Goal: Task Accomplishment & Management: Complete application form

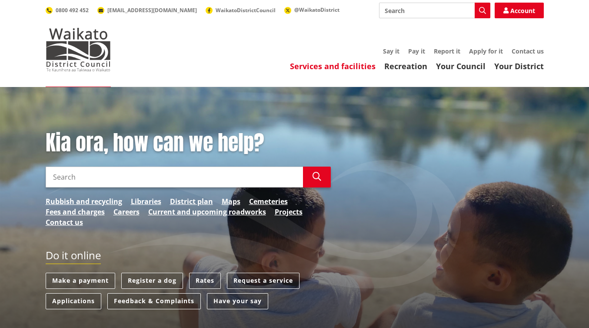
click at [318, 68] on link "Services and facilities" at bounding box center [333, 66] width 86 height 10
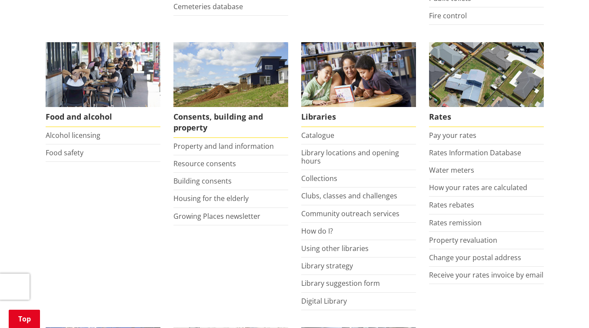
scroll to position [342, 0]
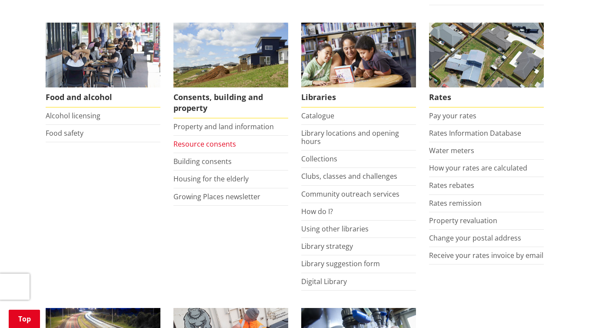
click at [187, 147] on link "Resource consents" at bounding box center [204, 144] width 63 height 10
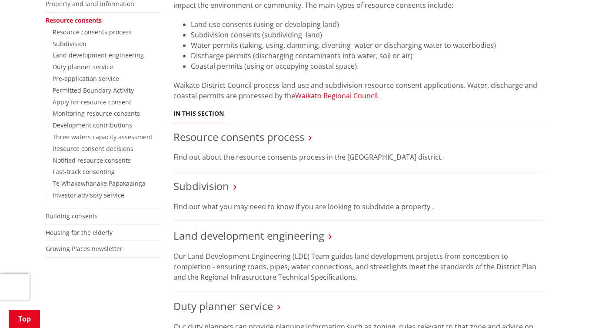
scroll to position [197, 0]
click at [90, 103] on link "Apply for resource consent" at bounding box center [92, 101] width 79 height 8
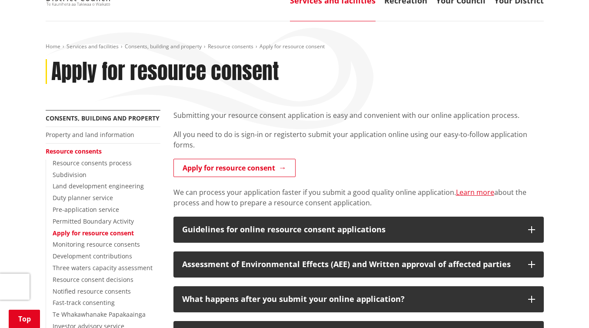
scroll to position [101, 0]
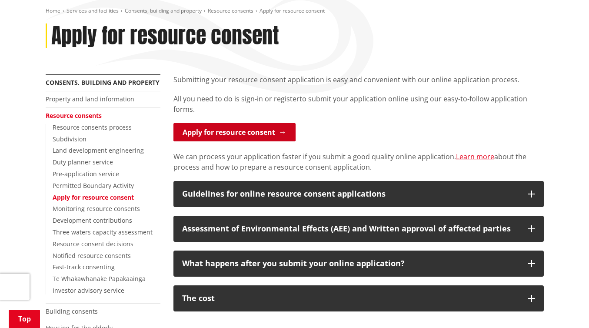
click at [199, 129] on link "Apply for resource consent" at bounding box center [234, 132] width 122 height 18
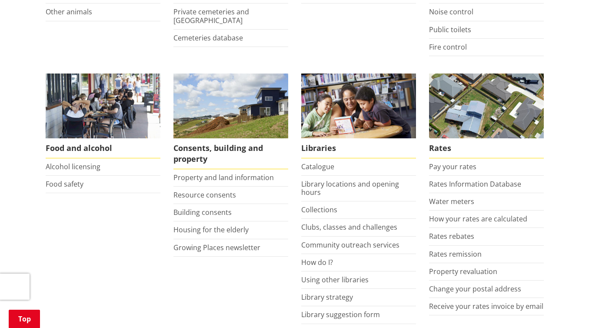
scroll to position [295, 0]
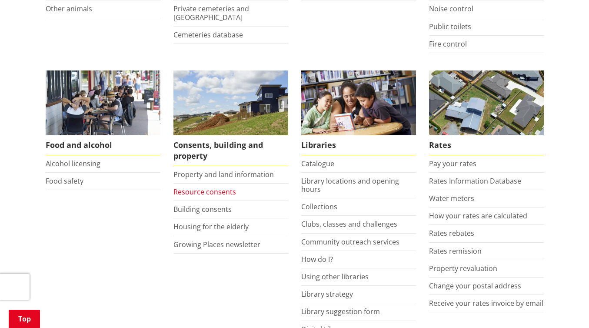
click at [200, 192] on link "Resource consents" at bounding box center [204, 192] width 63 height 10
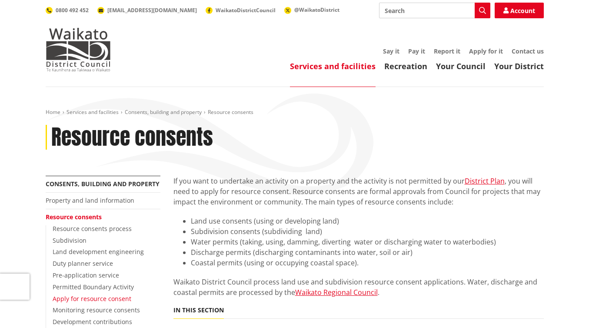
click at [93, 298] on link "Apply for resource consent" at bounding box center [92, 298] width 79 height 8
